Goal: Task Accomplishment & Management: Manage account settings

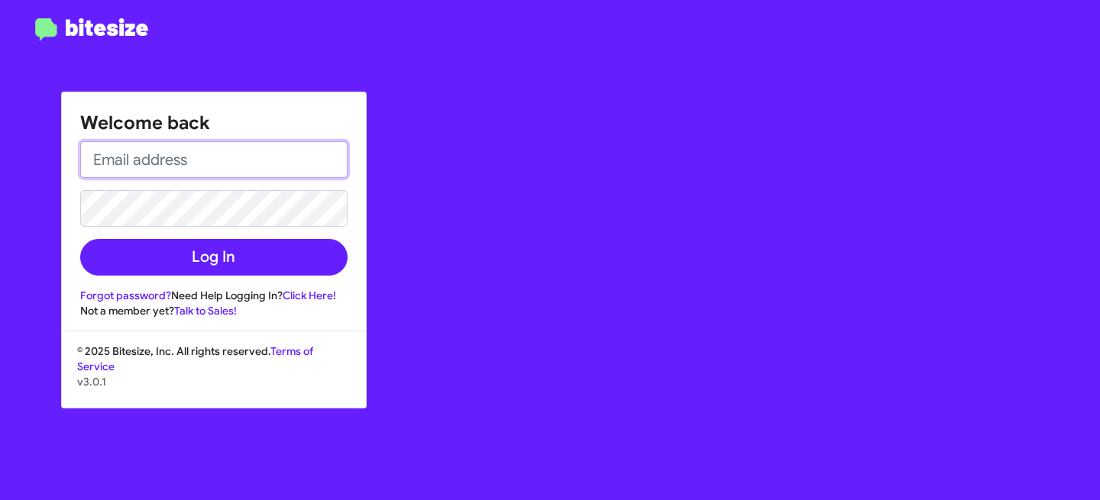
click at [160, 166] on input "email" at bounding box center [213, 159] width 267 height 37
type input "[EMAIL_ADDRESS][DOMAIN_NAME]"
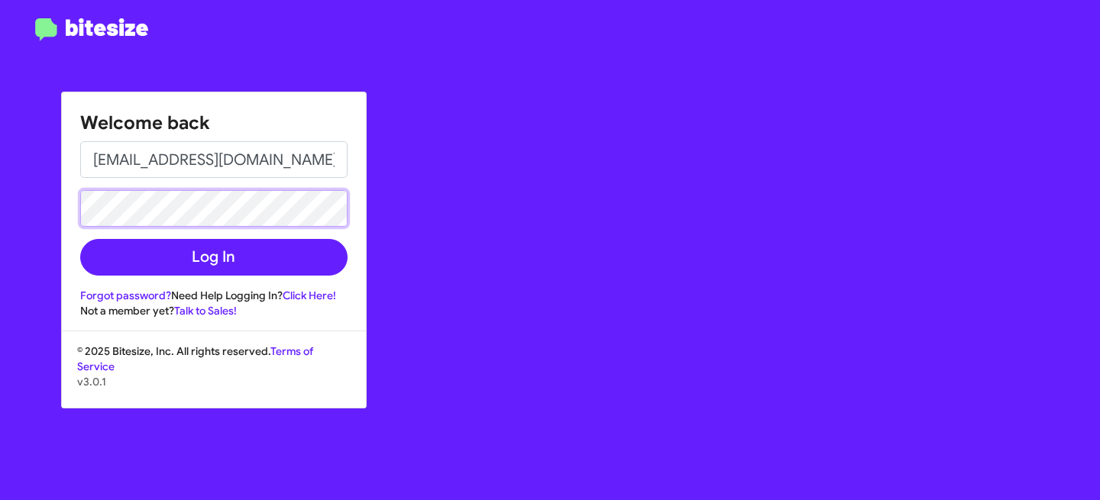
click at [80, 239] on button "Log In" at bounding box center [213, 257] width 267 height 37
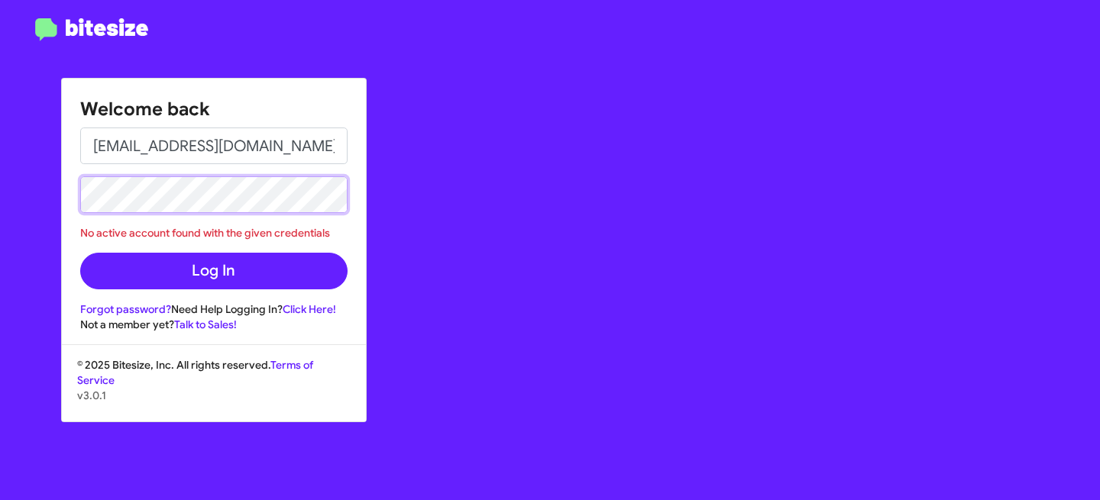
click at [41, 179] on div "Welcome back [EMAIL_ADDRESS][DOMAIN_NAME] No active account found with the give…" at bounding box center [550, 250] width 1100 height 500
click at [80, 253] on button "Log In" at bounding box center [213, 271] width 267 height 37
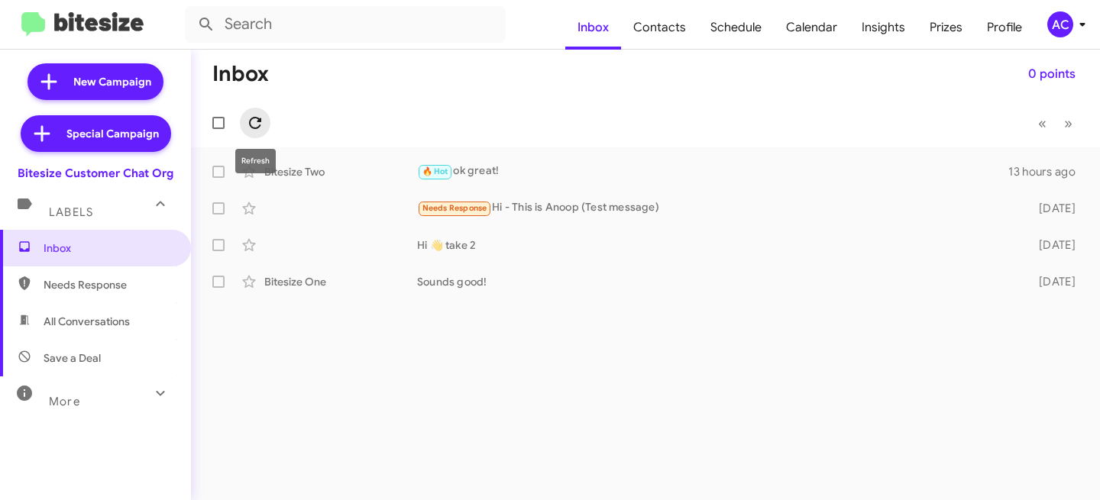
click at [255, 118] on icon at bounding box center [255, 123] width 18 height 18
